Goal: Entertainment & Leisure: Consume media (video, audio)

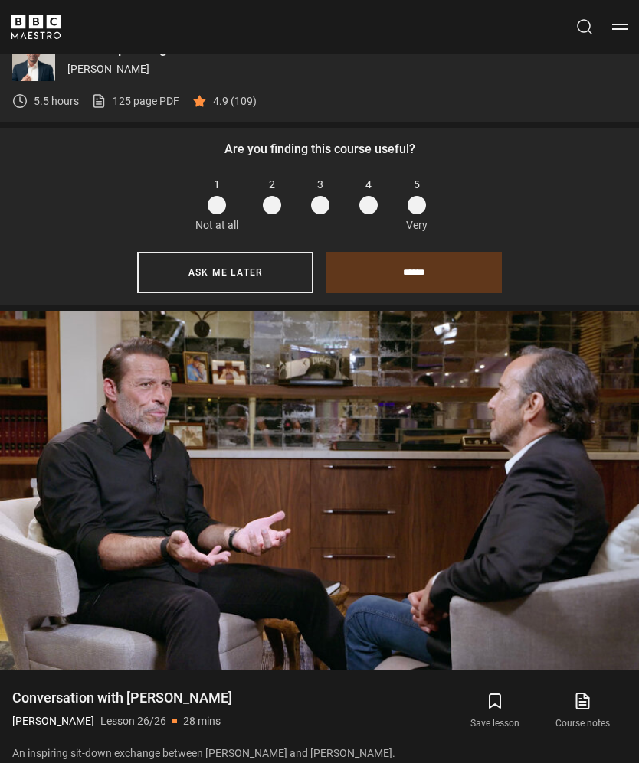
click at [547, 614] on div "Loaded : 65.21%" at bounding box center [319, 615] width 606 height 2
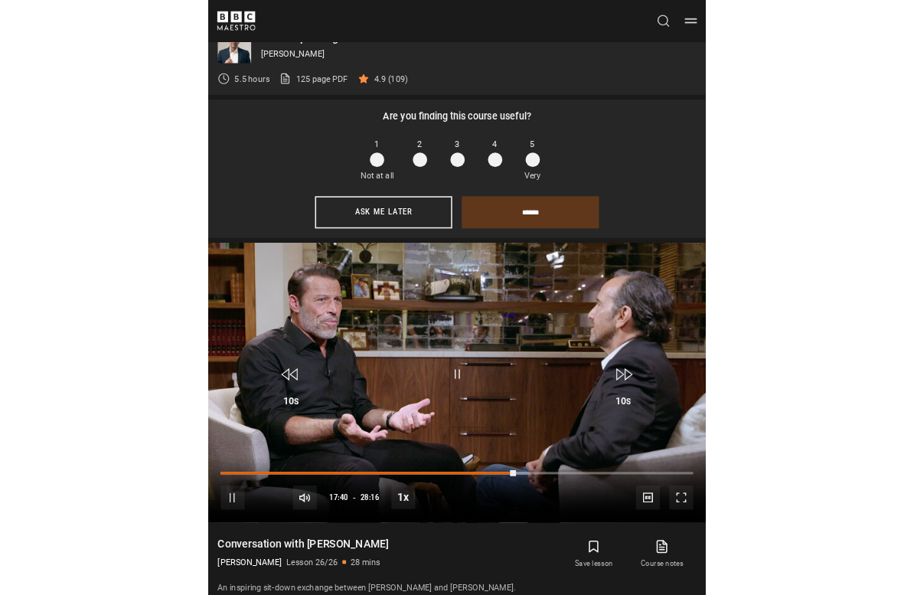
scroll to position [18, 0]
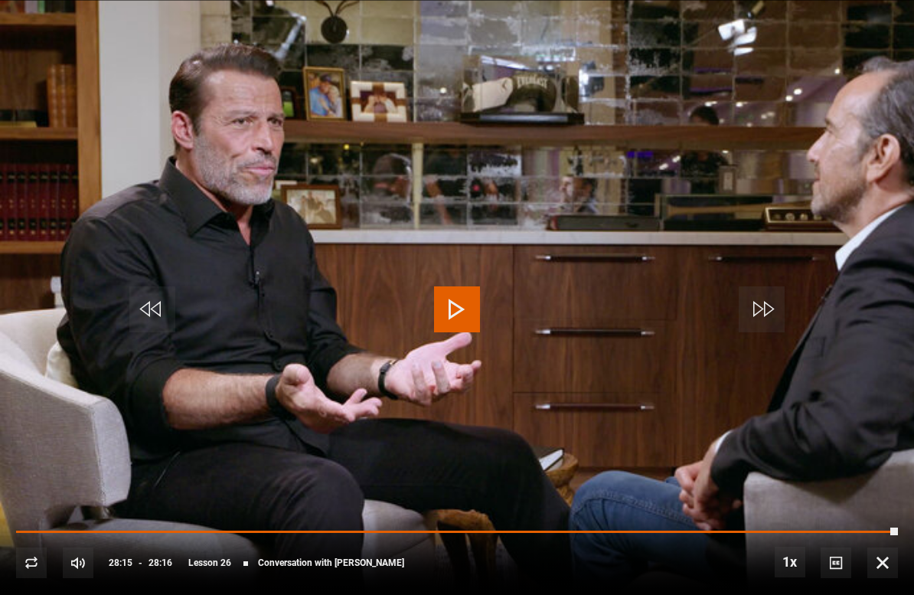
click at [242, 561] on span "Lesson 26" at bounding box center [223, 562] width 70 height 9
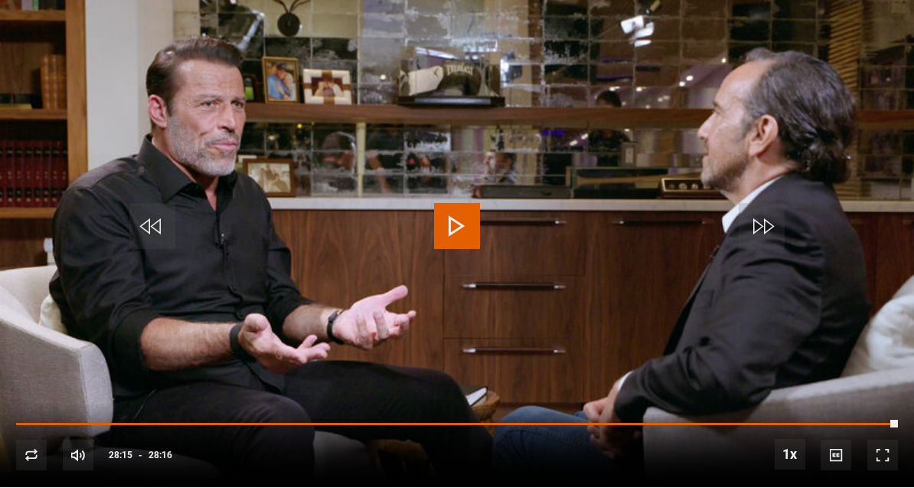
scroll to position [2021, 0]
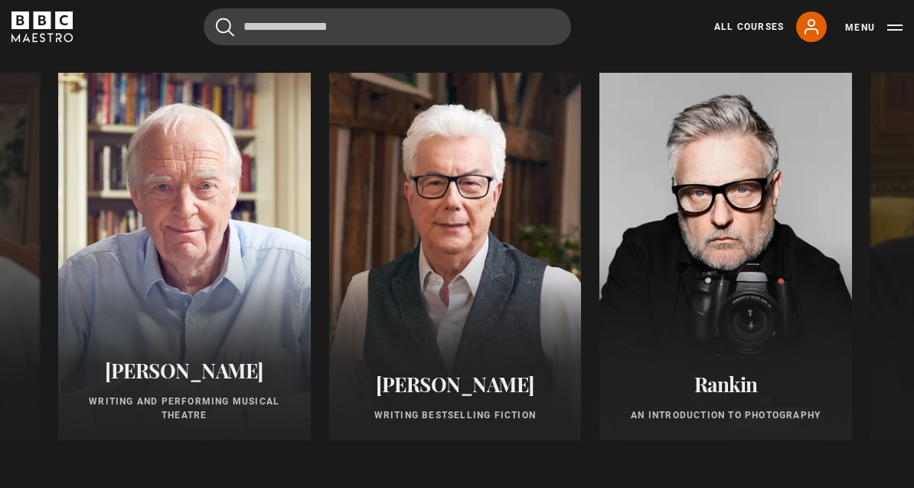
click at [638, 396] on h2 "Rankin" at bounding box center [726, 384] width 216 height 24
click at [638, 394] on div "[PERSON_NAME] An Introduction to Photography" at bounding box center [726, 397] width 253 height 87
click at [638, 432] on div "[PERSON_NAME] An Introduction to Photography" at bounding box center [726, 397] width 253 height 87
click at [638, 244] on div at bounding box center [726, 257] width 253 height 368
click at [638, 310] on div at bounding box center [726, 257] width 253 height 368
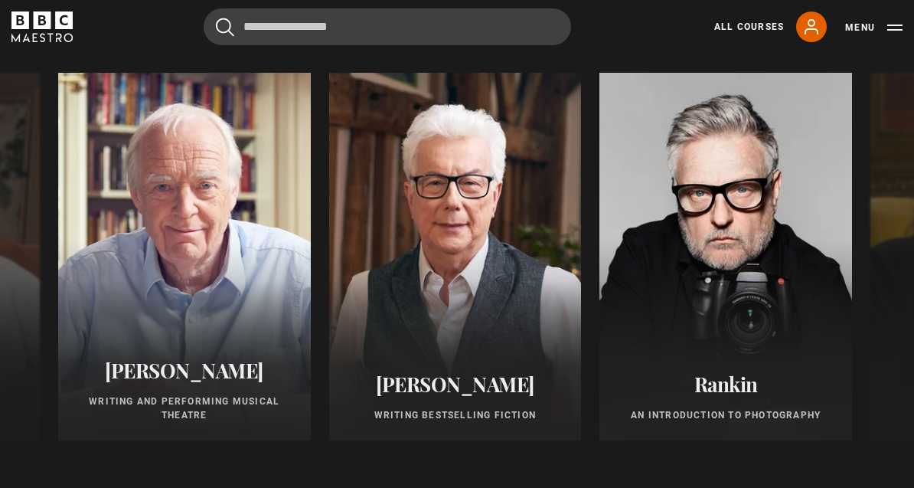
click at [638, 314] on div at bounding box center [726, 257] width 253 height 368
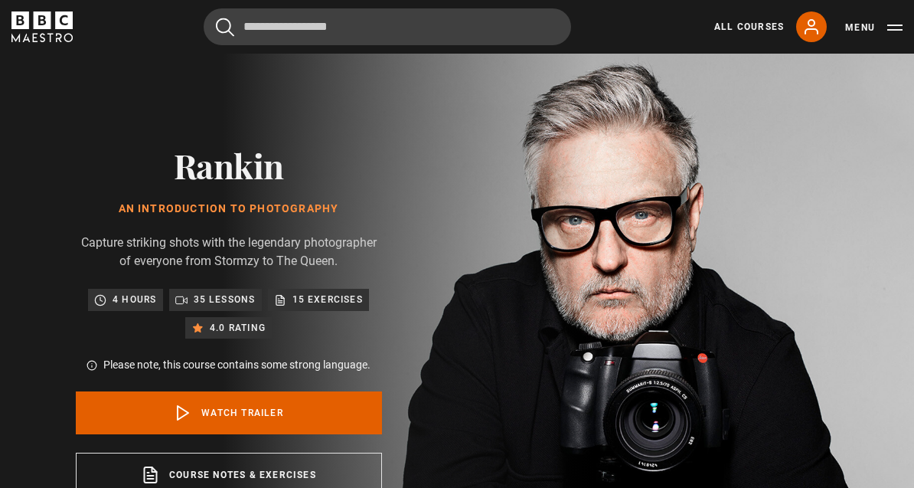
click at [176, 416] on icon at bounding box center [183, 413] width 18 height 18
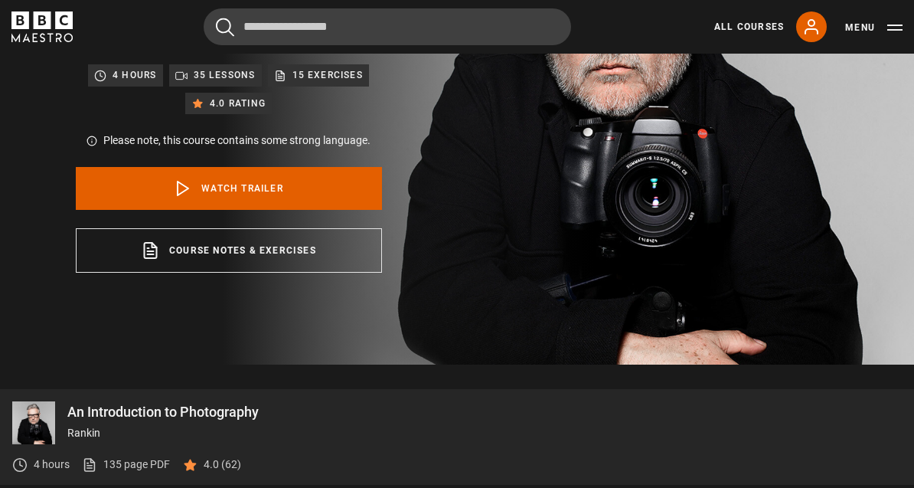
scroll to position [698, 0]
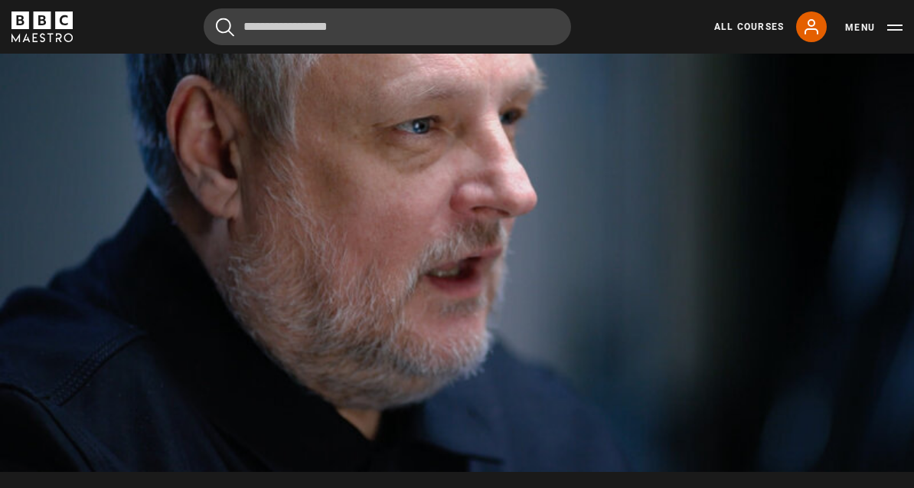
scroll to position [759, 0]
click at [814, 371] on video-js "Video Player is loading. Play Lesson An Introduction to Photography: Welcome 10…" at bounding box center [457, 213] width 914 height 515
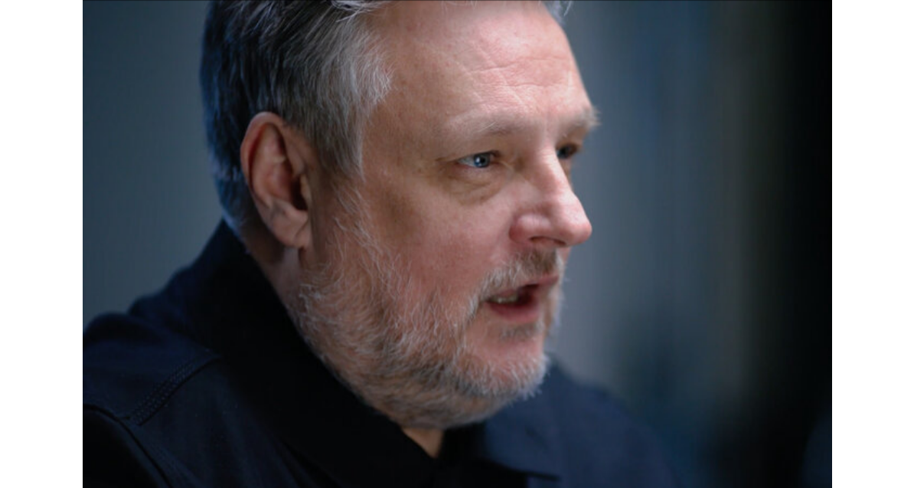
scroll to position [719, 0]
